Goal: Entertainment & Leisure: Consume media (video, audio)

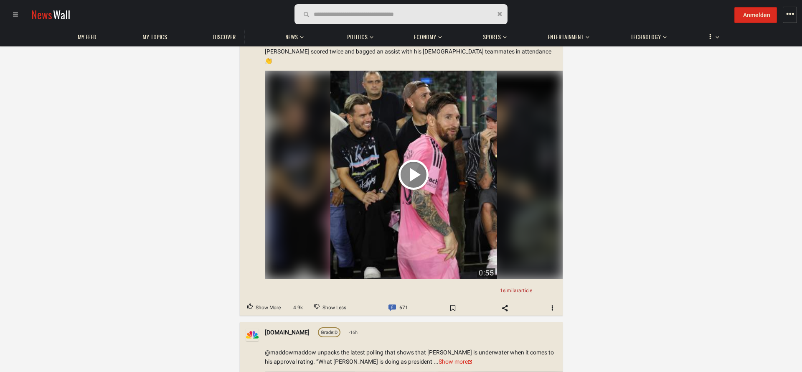
scroll to position [23981, 0]
